Goal: Transaction & Acquisition: Purchase product/service

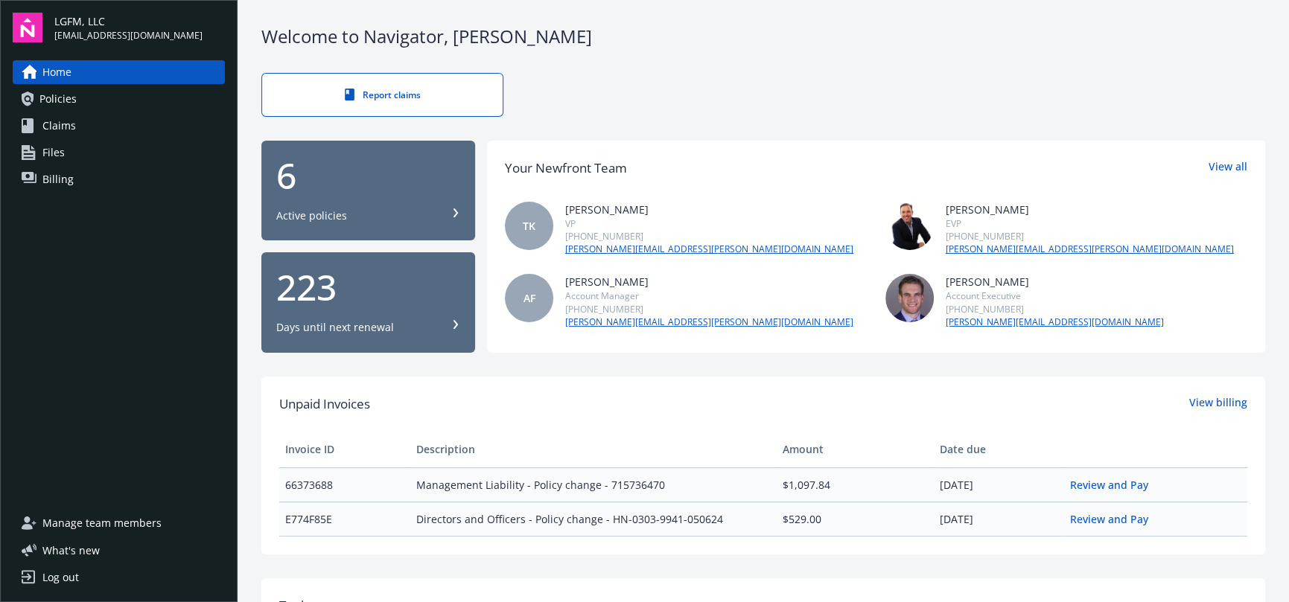
click at [59, 171] on span "Billing" at bounding box center [57, 180] width 31 height 24
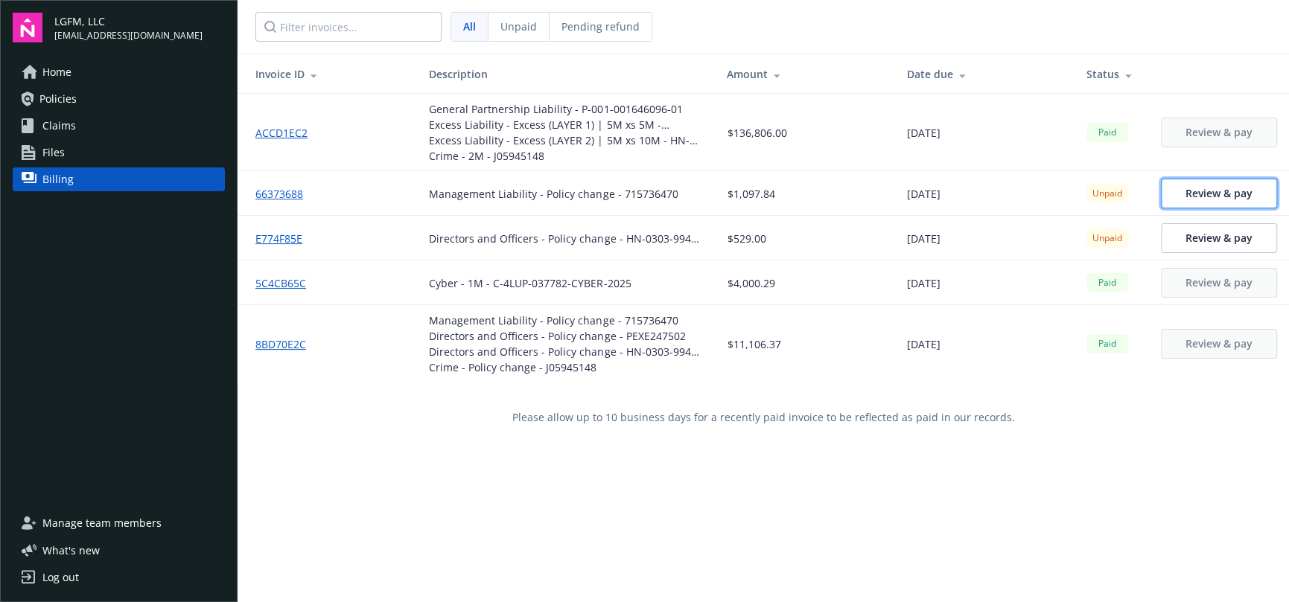
click at [1193, 197] on span "Review & pay" at bounding box center [1218, 193] width 67 height 14
click at [277, 127] on link "ACCD1EC2" at bounding box center [287, 133] width 64 height 16
click at [74, 573] on div "Log out" at bounding box center [60, 578] width 36 height 24
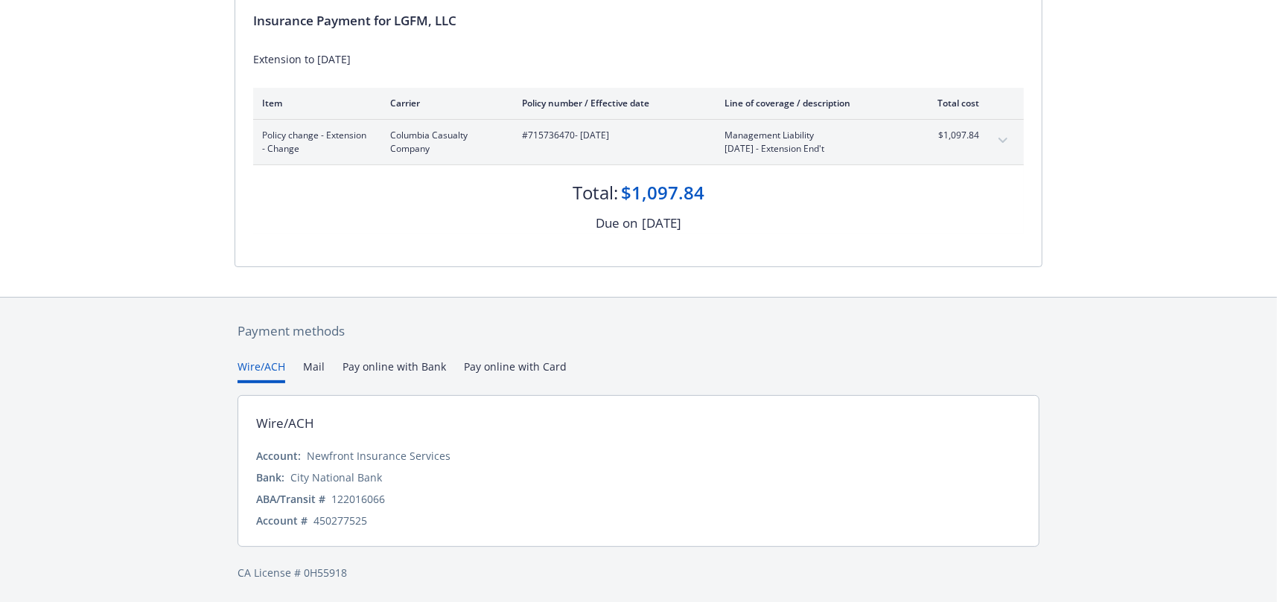
scroll to position [163, 0]
click at [392, 363] on button "Pay online with Bank" at bounding box center [395, 370] width 104 height 25
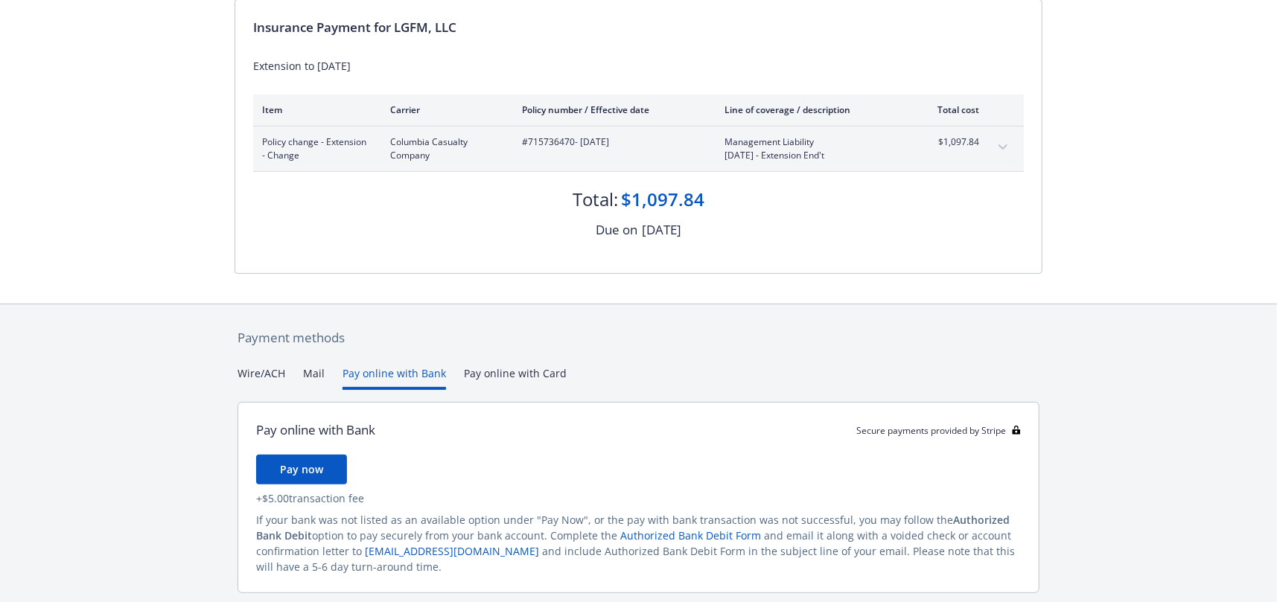
scroll to position [203, 0]
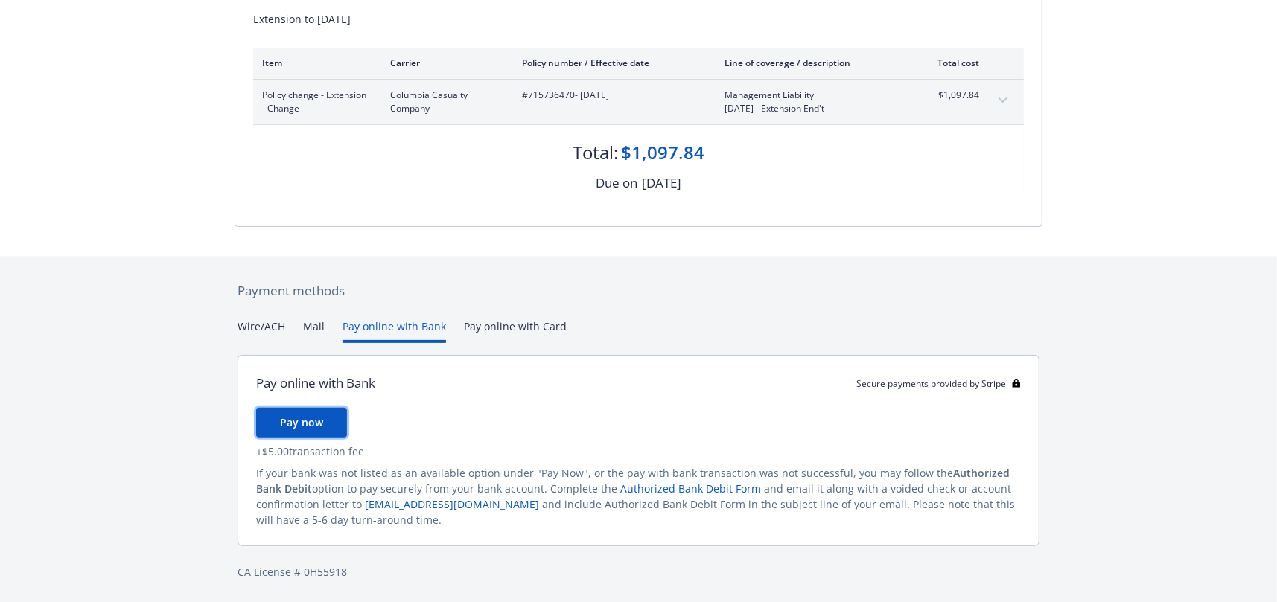
click at [321, 425] on span "Pay now" at bounding box center [301, 422] width 43 height 14
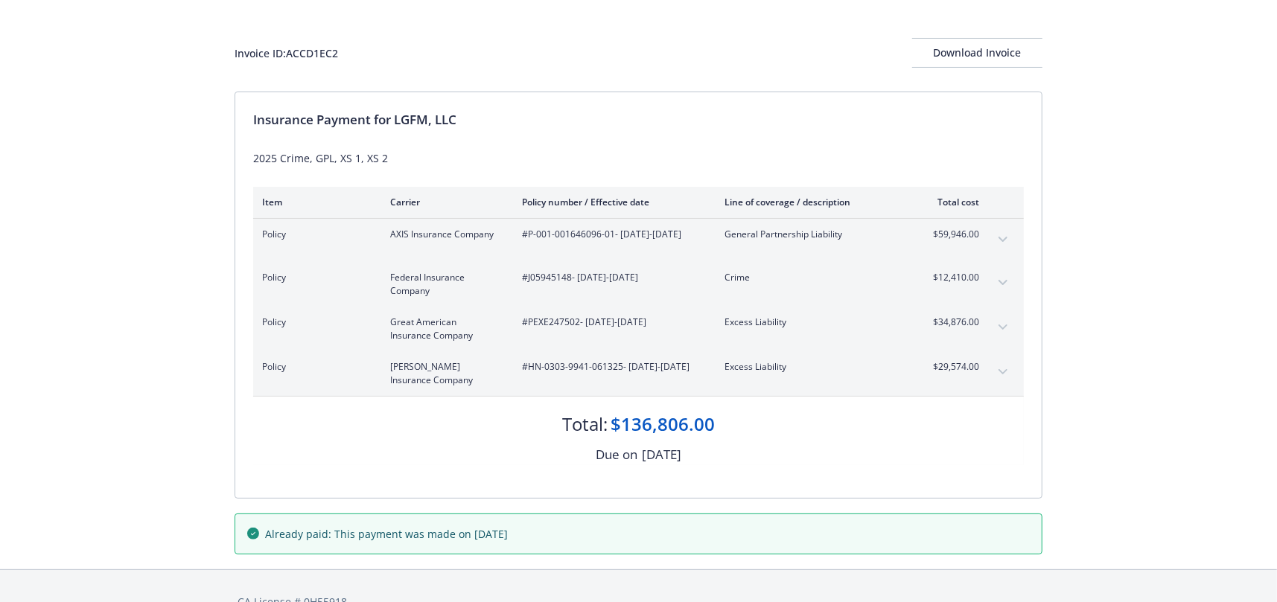
scroll to position [95, 0]
